Goal: Check status: Check status

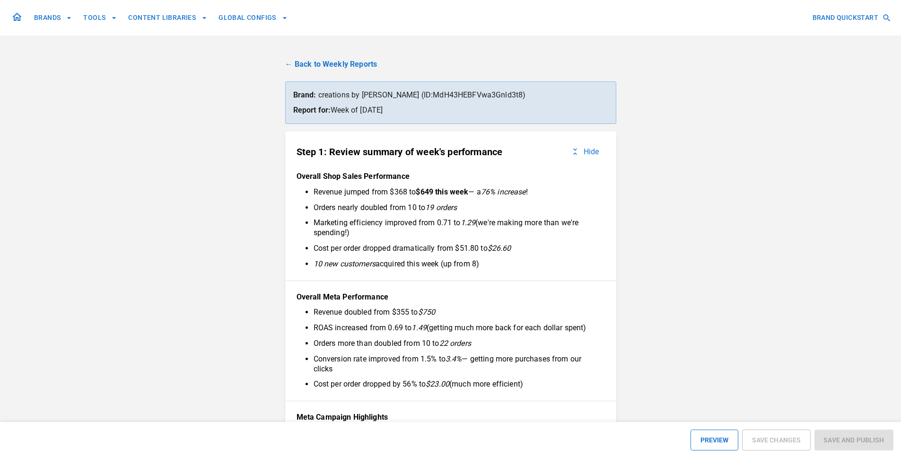
click at [335, 67] on link "← Back to Weekly Reports" at bounding box center [450, 64] width 331 height 11
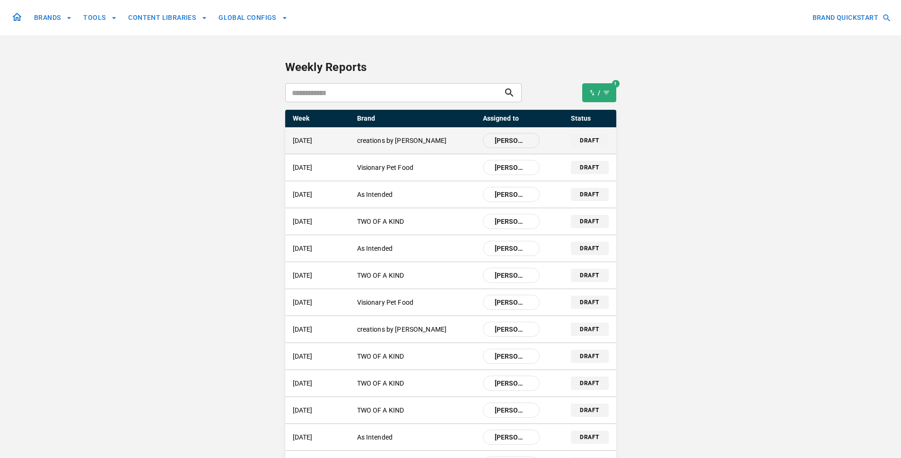
click at [394, 149] on div "[DATE] creations by [PERSON_NAME] [PERSON_NAME] draft" at bounding box center [450, 140] width 331 height 26
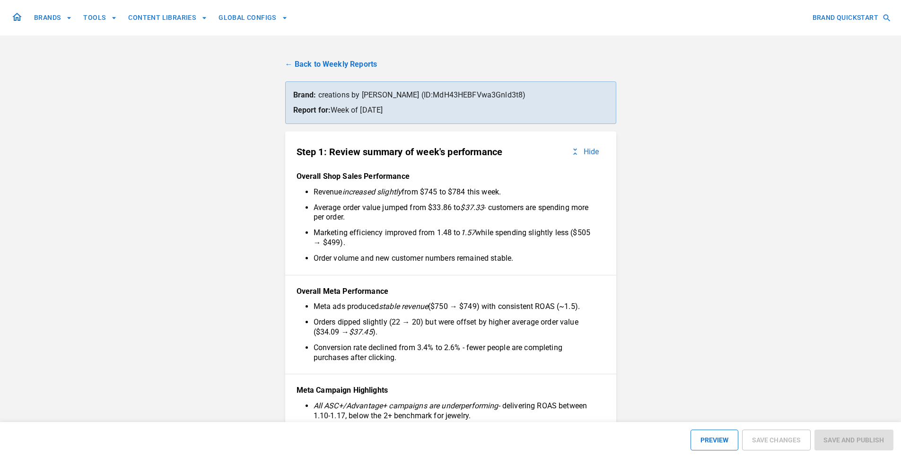
click at [340, 65] on link "← Back to Weekly Reports" at bounding box center [450, 64] width 331 height 11
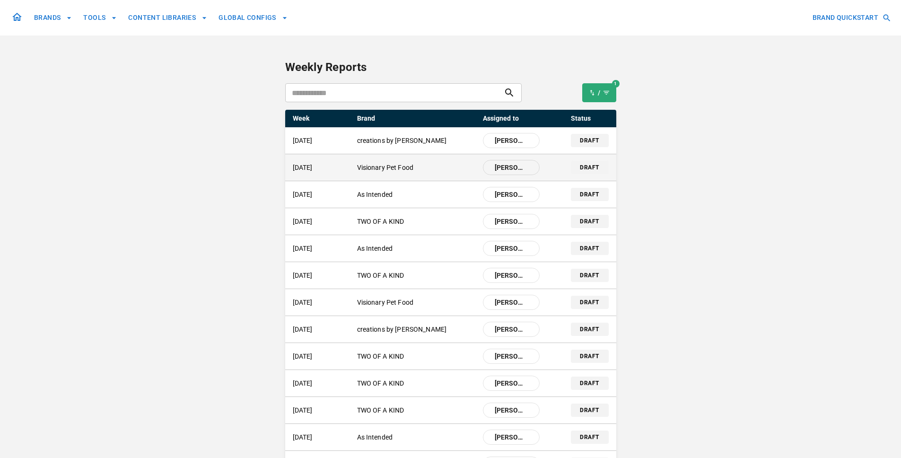
click at [365, 174] on div "[DATE] Visionary Pet Food [PERSON_NAME]" at bounding box center [416, 167] width 247 height 15
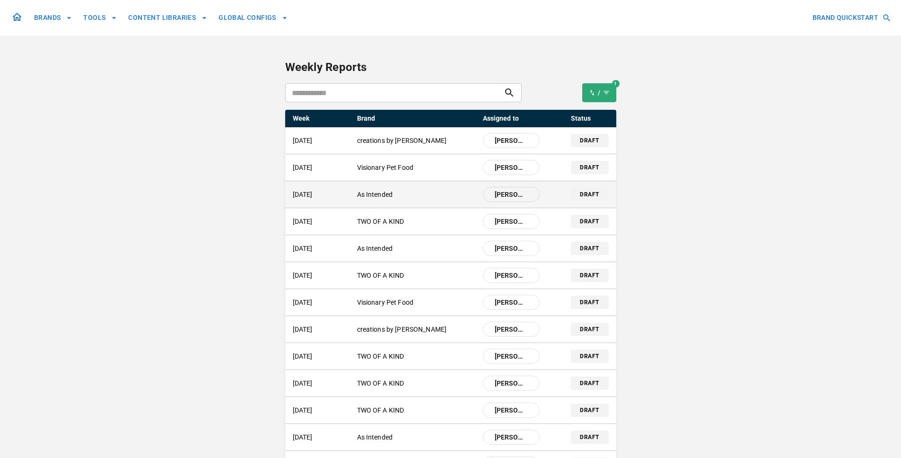
click at [378, 194] on p "As Intended" at bounding box center [416, 195] width 118 height 10
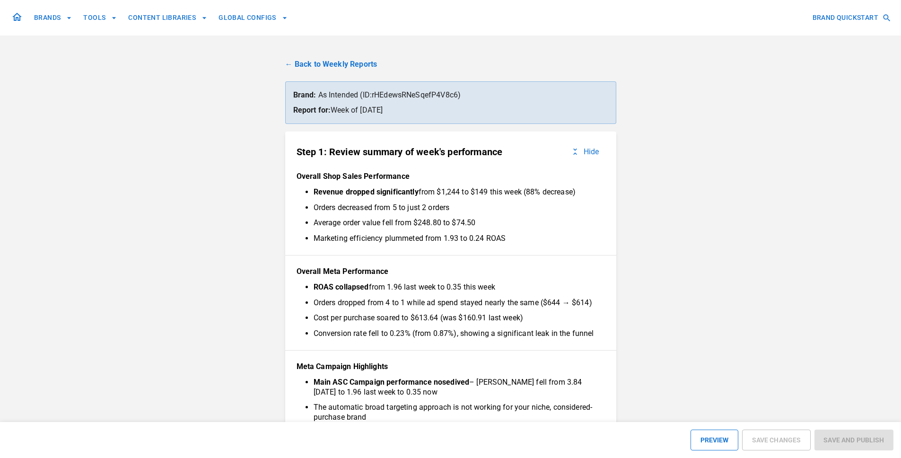
click at [352, 63] on link "← Back to Weekly Reports" at bounding box center [450, 64] width 331 height 11
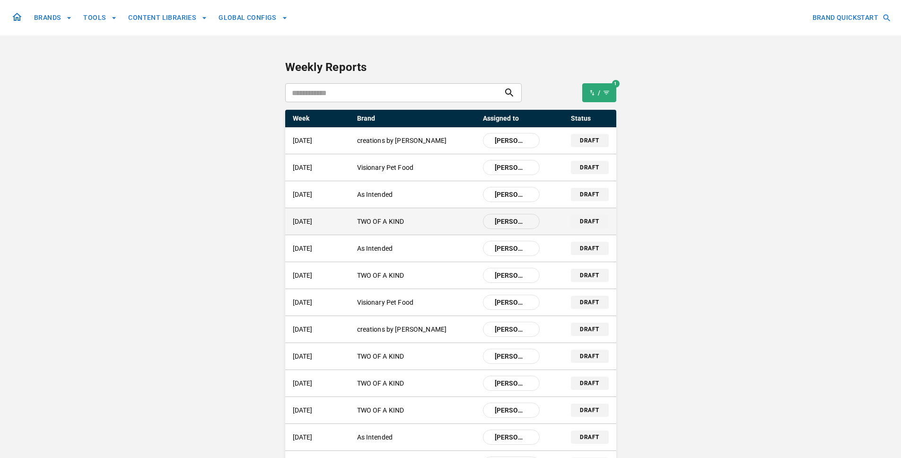
click at [378, 218] on p "TWO OF A KIND" at bounding box center [416, 222] width 118 height 10
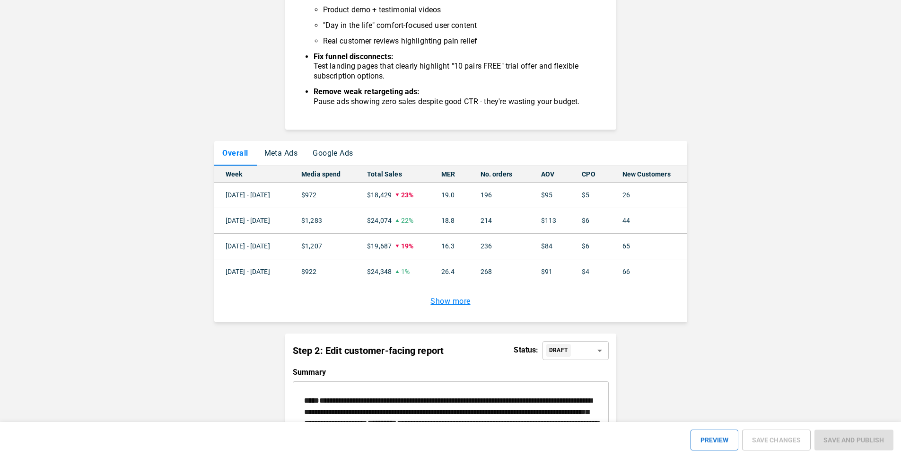
scroll to position [870, 0]
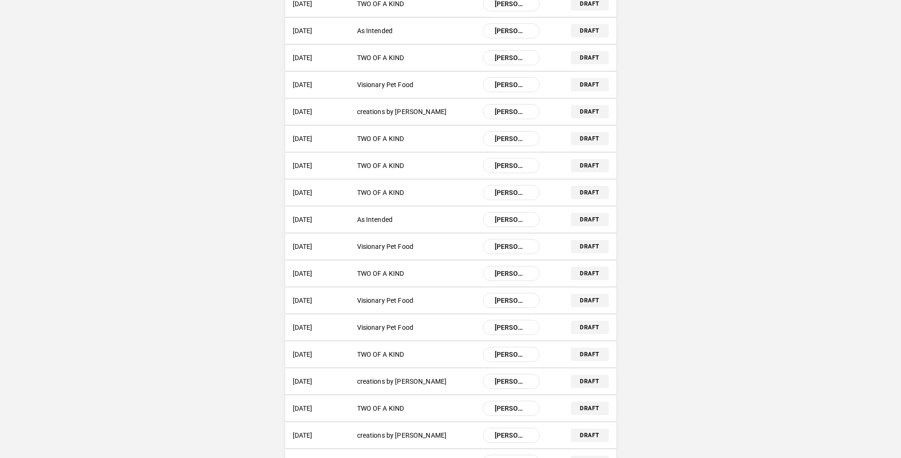
scroll to position [27, 0]
